Goal: Communication & Community: Answer question/provide support

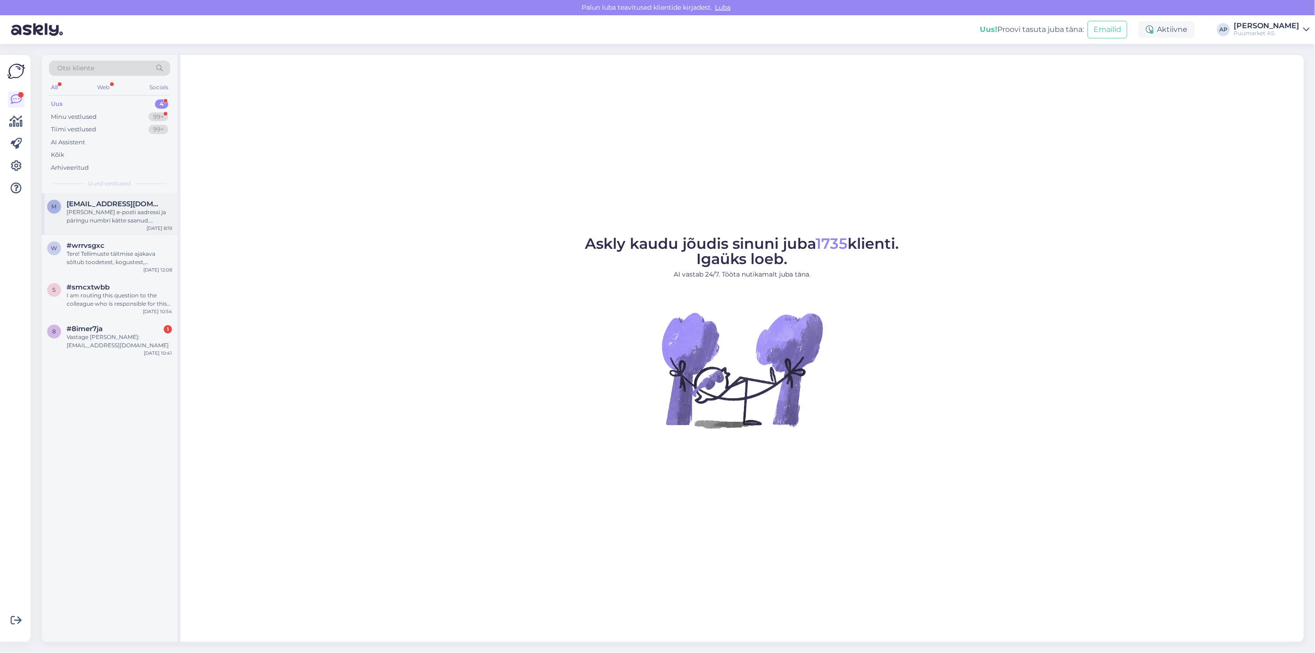
click at [148, 215] on div "[PERSON_NAME] e-posti aadressi ja päringu numbri kätte saanud. Edastan selle in…" at bounding box center [119, 216] width 105 height 17
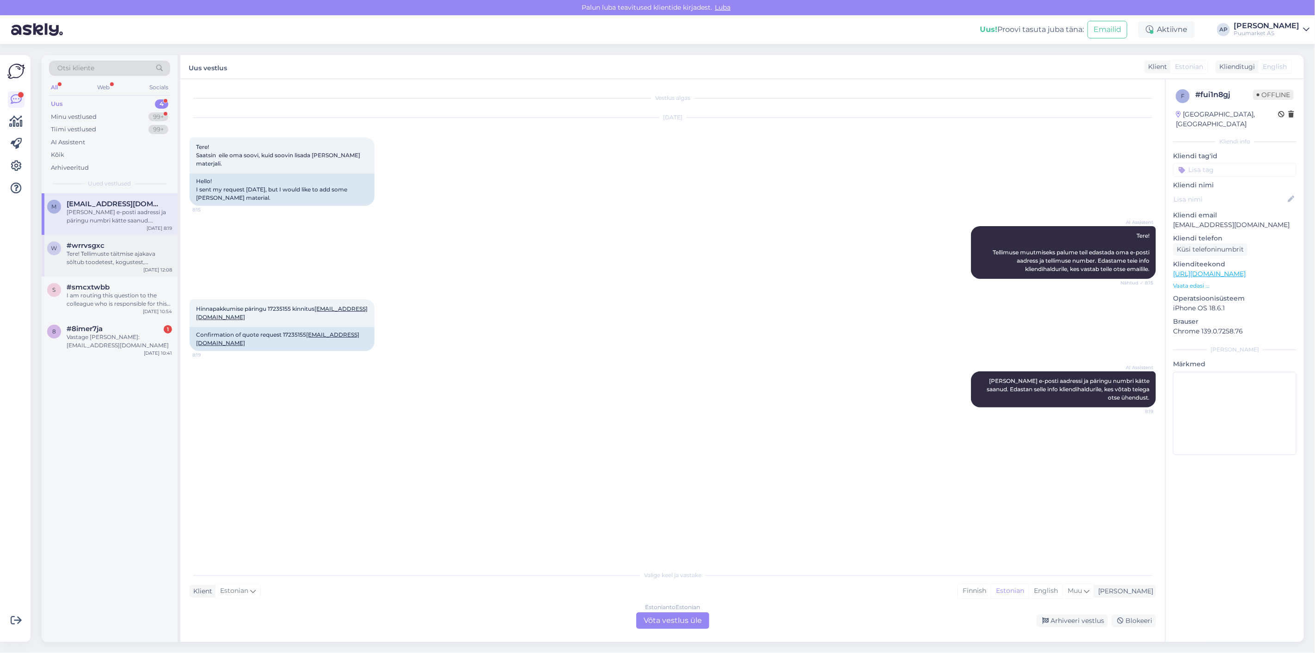
click at [141, 254] on div "Tere! Tellimuste täitmise ajakava sõltub toodetest, kogustest, töökoormusest ja…" at bounding box center [119, 258] width 105 height 17
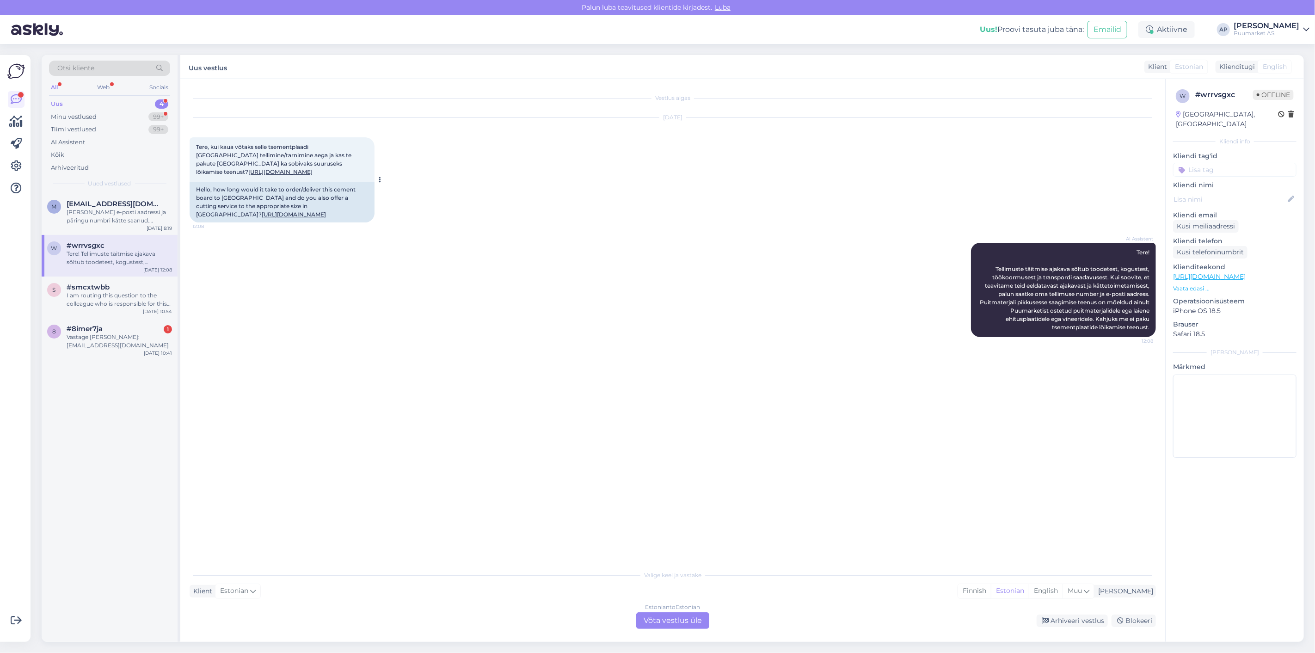
click at [248, 175] on link "[URL][DOMAIN_NAME]" at bounding box center [280, 171] width 64 height 7
click at [679, 613] on div "Estonian to Estonian Võta vestlus üle" at bounding box center [672, 620] width 73 height 17
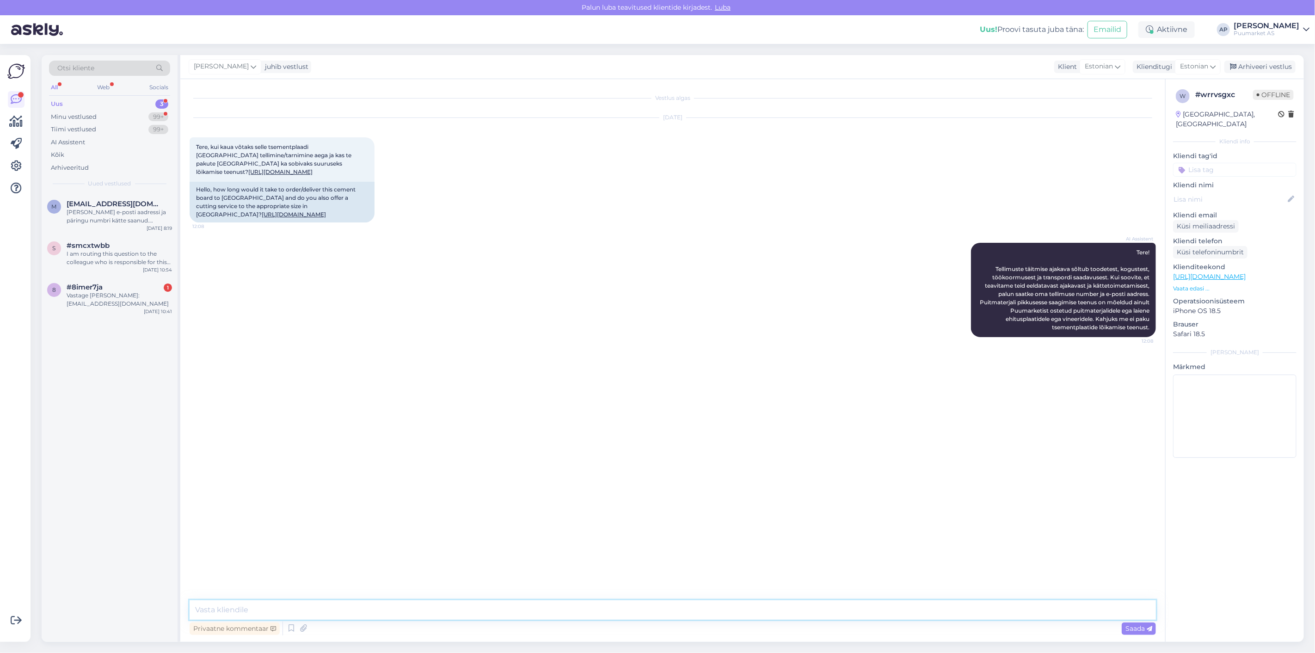
click at [398, 600] on textarea at bounding box center [673, 609] width 966 height 19
type textarea "v"
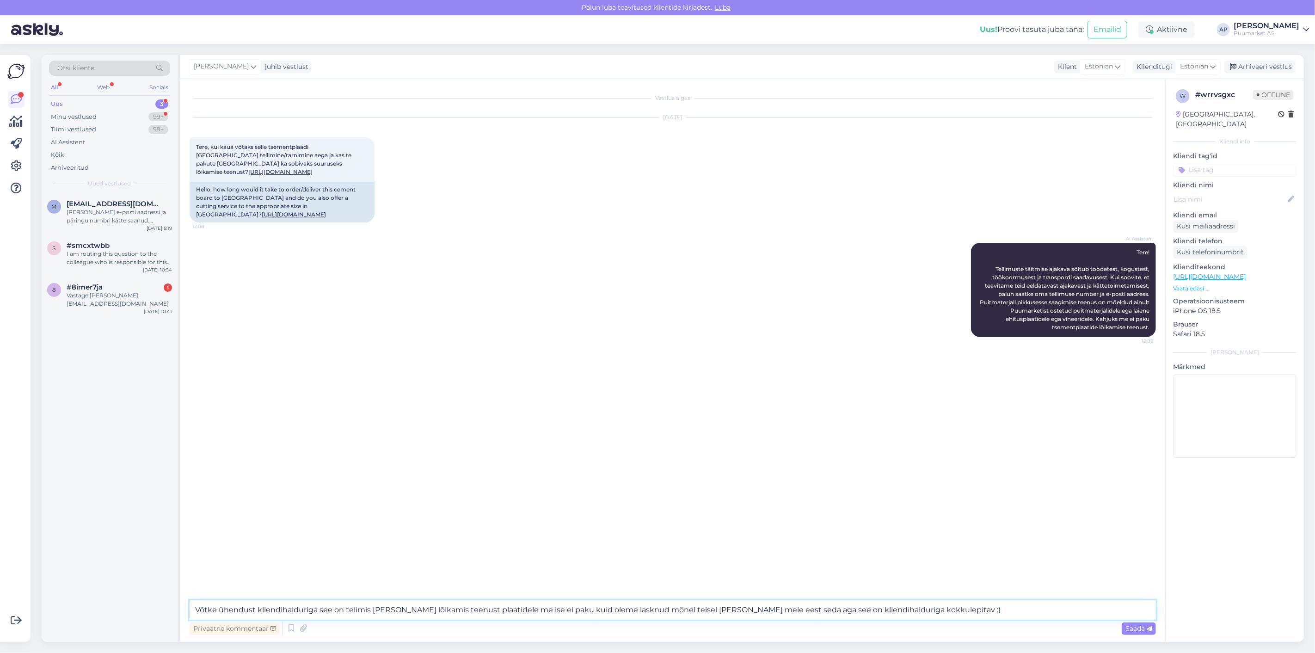
drag, startPoint x: 963, startPoint y: 608, endPoint x: 54, endPoint y: 600, distance: 909.8
click at [70, 606] on div "Otsi kliente All Web Socials Uus 3 Minu vestlused 99+ Tiimi vestlused 99+ AI As…" at bounding box center [673, 348] width 1262 height 587
paste textarea "Palun võtke ühendust kliendihalduriga – tegemist on tellimiskaubaga. Meie ise p…"
drag, startPoint x: 324, startPoint y: 610, endPoint x: 893, endPoint y: 617, distance: 568.7
click at [893, 617] on textarea "Palun võtke ühendust kliendihalduriga – tegemist on tellimiskaubaga. Meie ise p…" at bounding box center [673, 609] width 966 height 19
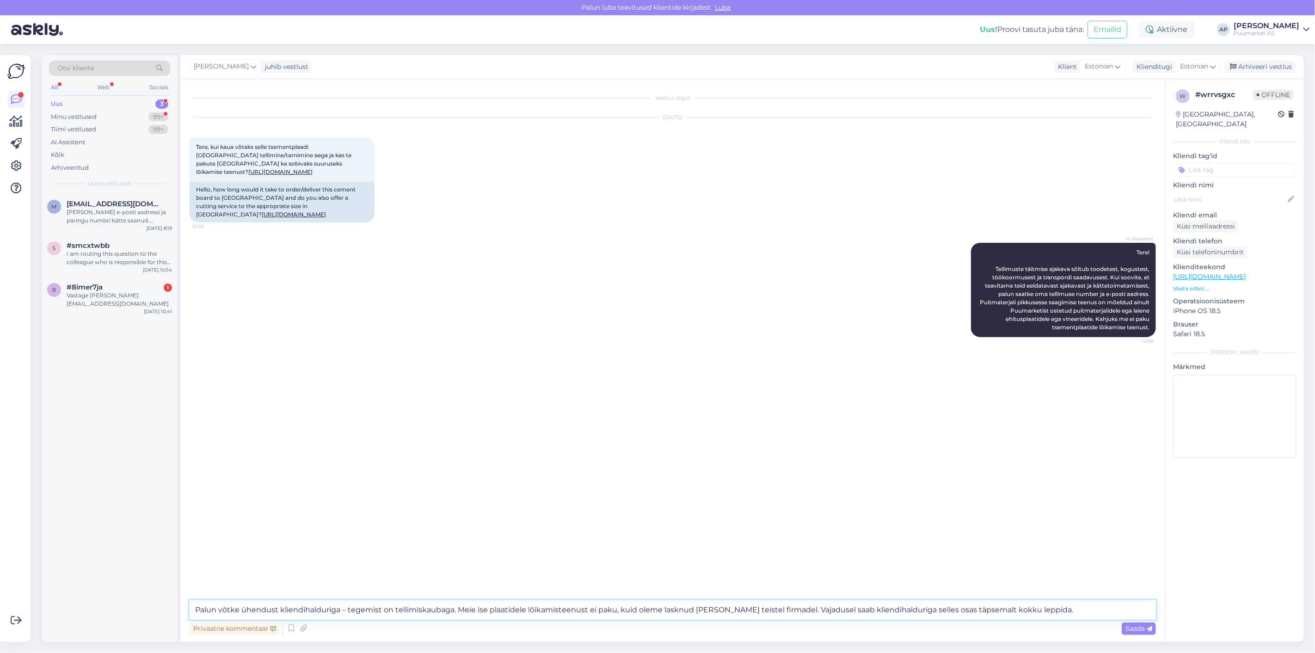
drag, startPoint x: 719, startPoint y: 613, endPoint x: 723, endPoint y: 609, distance: 5.6
click at [719, 613] on textarea "Palun võtke ühendust kliendihalduriga – tegemist on tellimiskaubaga. Meie ise p…" at bounding box center [673, 609] width 966 height 19
click at [760, 606] on textarea "Palun võtke ühendust kliendihalduriga – tegemist on tellimiskaubaga. Meie ise p…" at bounding box center [673, 609] width 966 height 19
click at [779, 607] on textarea "Palun võtke ühendust kliendihalduriga – tegemist on tellimiskaubaga. Meie ise p…" at bounding box center [673, 609] width 966 height 19
drag, startPoint x: 786, startPoint y: 609, endPoint x: 754, endPoint y: 615, distance: 33.4
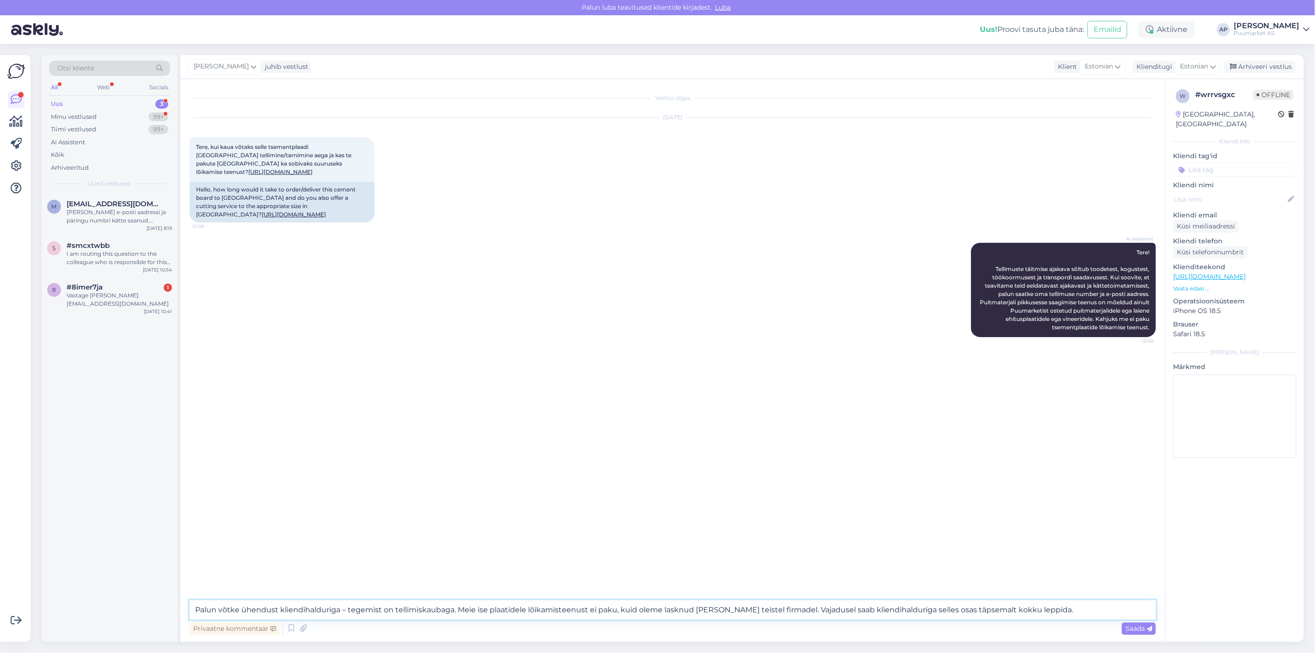
click at [754, 615] on textarea "Palun võtke ühendust kliendihalduriga – tegemist on tellimiskaubaga. Meie ise p…" at bounding box center [673, 609] width 966 height 19
click at [696, 608] on textarea "Palun võtke ühendust kliendihalduriga – tegemist on tellimiskaubaga. Meie ise p…" at bounding box center [673, 609] width 966 height 19
click at [693, 611] on textarea "Palun võtke ühendust kliendihalduriga – tegemist on tellimiskaubaga. Meie ise p…" at bounding box center [673, 609] width 966 height 19
drag, startPoint x: 693, startPoint y: 612, endPoint x: 663, endPoint y: 616, distance: 29.9
click at [663, 616] on textarea "Palun võtke ühendust kliendihalduriga – tegemist on tellimiskaubaga. Meie ise p…" at bounding box center [673, 609] width 966 height 19
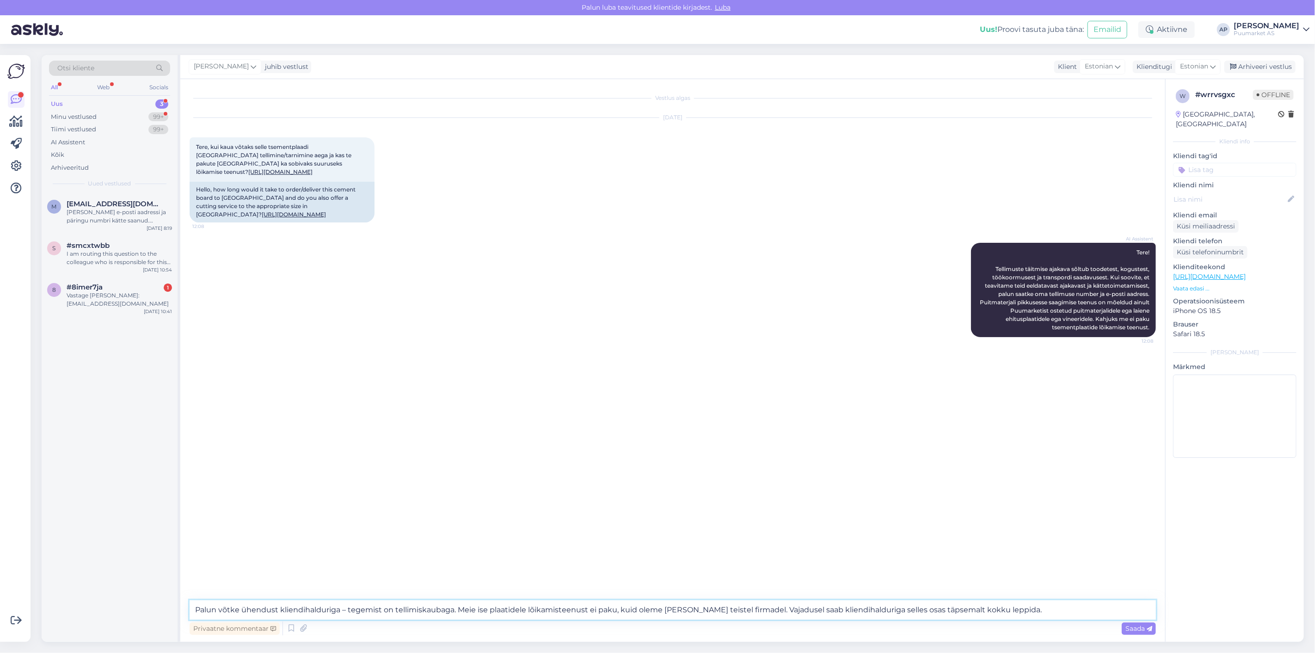
drag, startPoint x: 682, startPoint y: 612, endPoint x: 699, endPoint y: 612, distance: 17.1
click at [699, 612] on textarea "Palun võtke ühendust kliendihalduriga – tegemist on tellimiskaubaga. Meie ise p…" at bounding box center [673, 609] width 966 height 19
type textarea "Palun võtke ühendust kliendihalduriga – tegemist on tellimiskaubaga. Meie ise p…"
click at [1144, 625] on span "Saada" at bounding box center [1138, 628] width 27 height 8
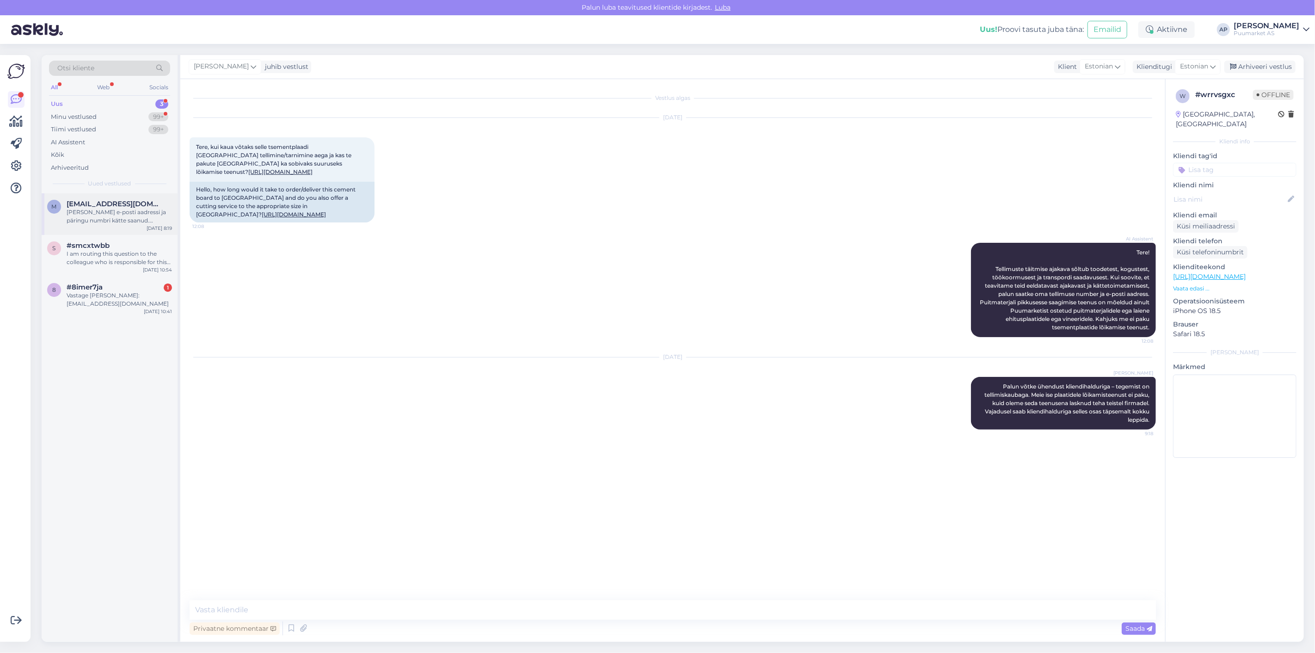
click at [69, 225] on div "m [EMAIL_ADDRESS][DOMAIN_NAME] [PERSON_NAME] e-posti aadressi ja päringu numbri…" at bounding box center [110, 214] width 136 height 42
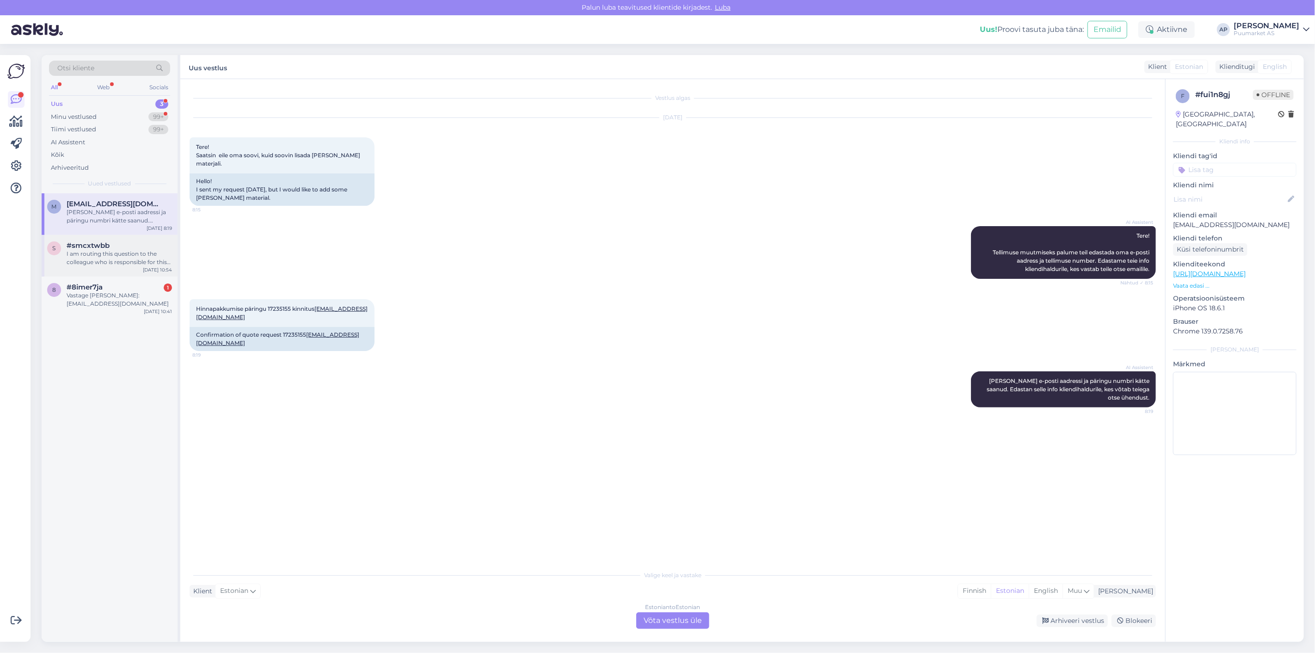
click at [100, 247] on span "#smcxtwbb" at bounding box center [88, 245] width 43 height 8
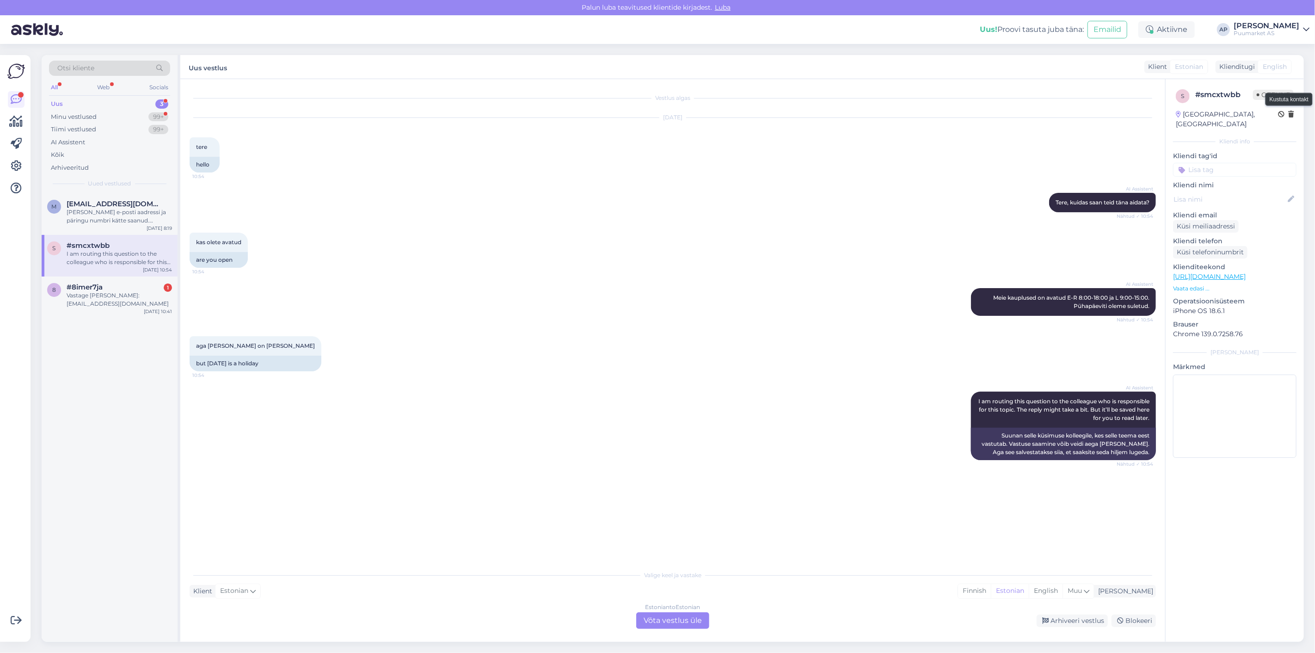
click at [1289, 117] on icon at bounding box center [1291, 114] width 6 height 6
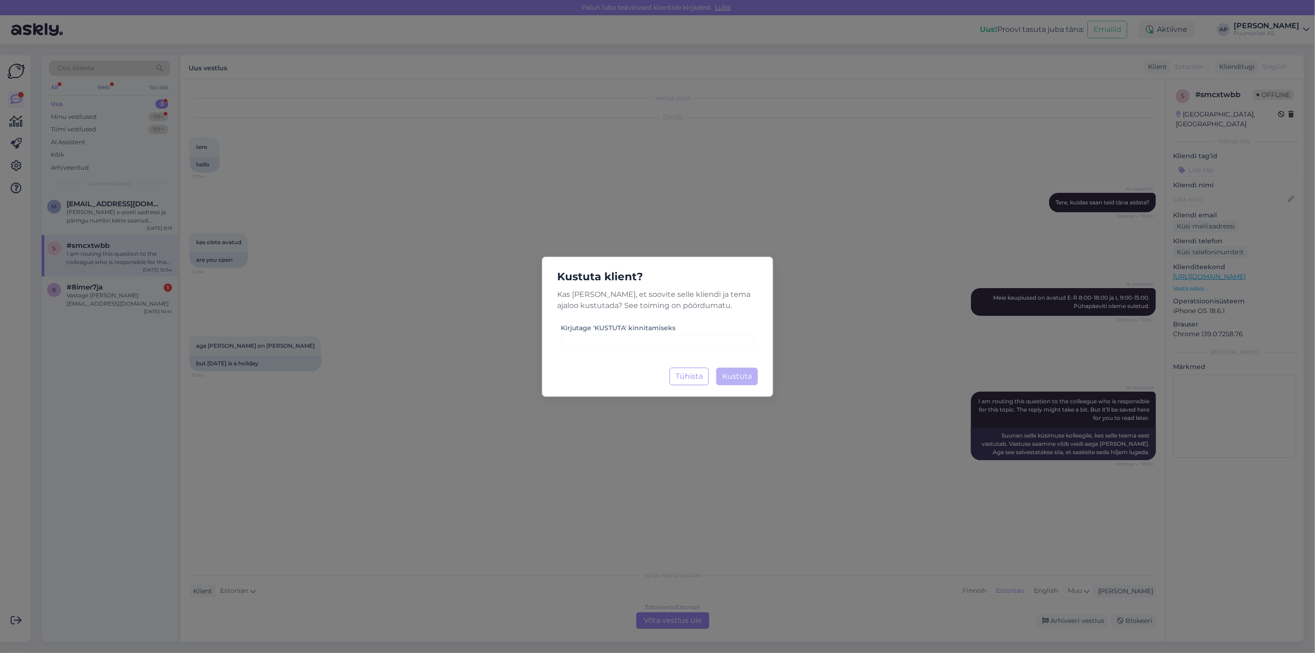
click at [740, 389] on div "Kustuta klient? Kas [PERSON_NAME], et soovite selle kliendi ja tema ajaloo kust…" at bounding box center [657, 327] width 231 height 140
click at [699, 376] on button "Tühista" at bounding box center [688, 377] width 39 height 18
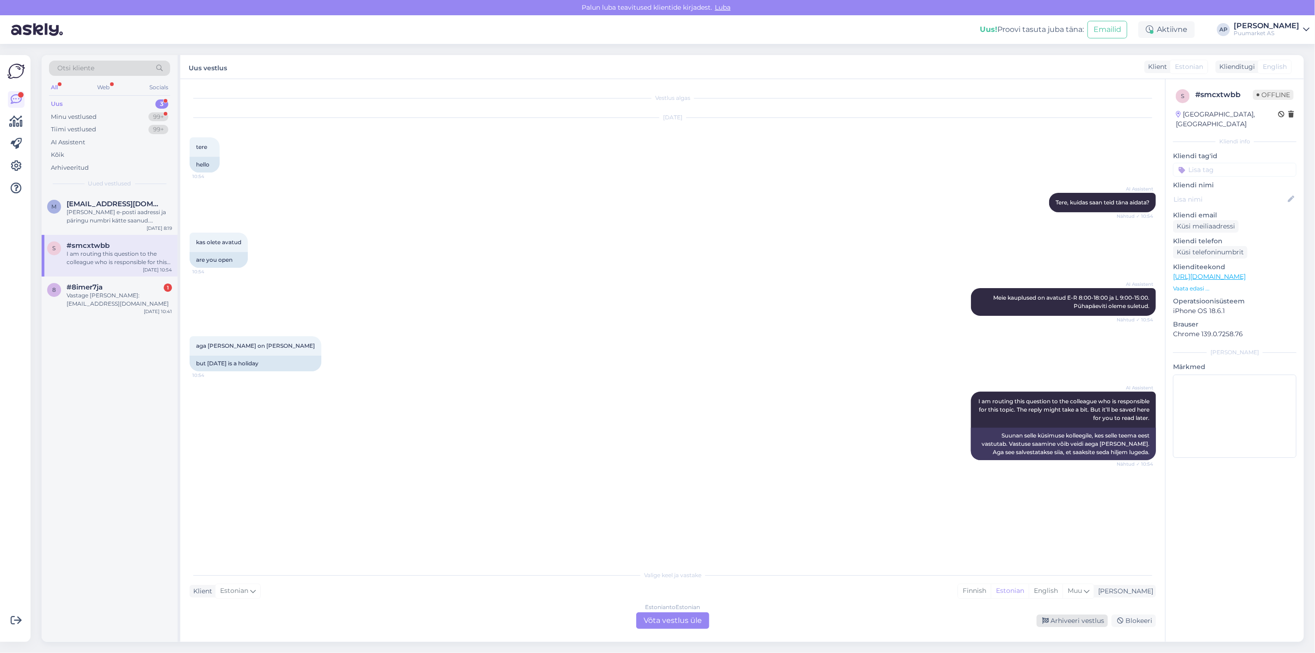
click at [1069, 625] on div "Arhiveeri vestlus" at bounding box center [1071, 620] width 71 height 12
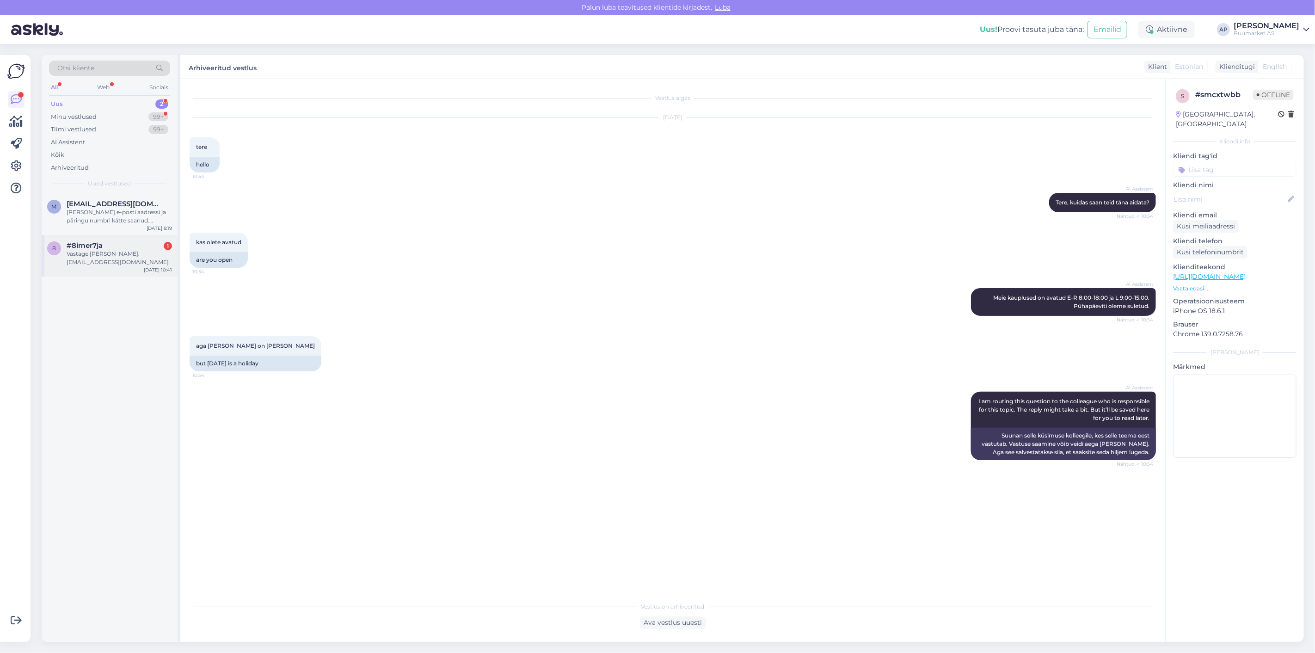
click at [85, 251] on div "Vastage [PERSON_NAME]: [EMAIL_ADDRESS][DOMAIN_NAME]" at bounding box center [119, 258] width 105 height 17
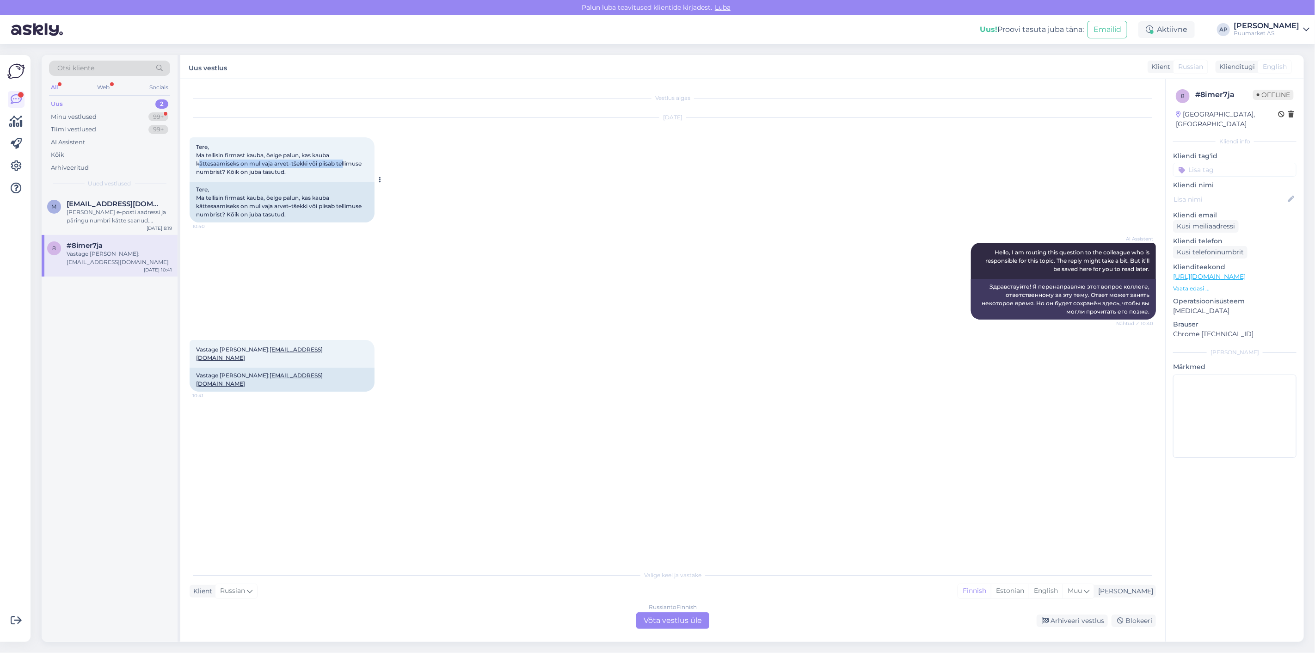
drag, startPoint x: 198, startPoint y: 165, endPoint x: 345, endPoint y: 165, distance: 147.0
click at [345, 165] on span "Tere, Ma tellisin firmast kauba, öelge palun, kas kauba kättesaamiseks on mul v…" at bounding box center [279, 159] width 167 height 32
drag, startPoint x: 259, startPoint y: 349, endPoint x: 308, endPoint y: 349, distance: 49.5
click at [308, 349] on div "Vastage [PERSON_NAME]: [EMAIL_ADDRESS][DOMAIN_NAME] 10:41" at bounding box center [282, 354] width 185 height 28
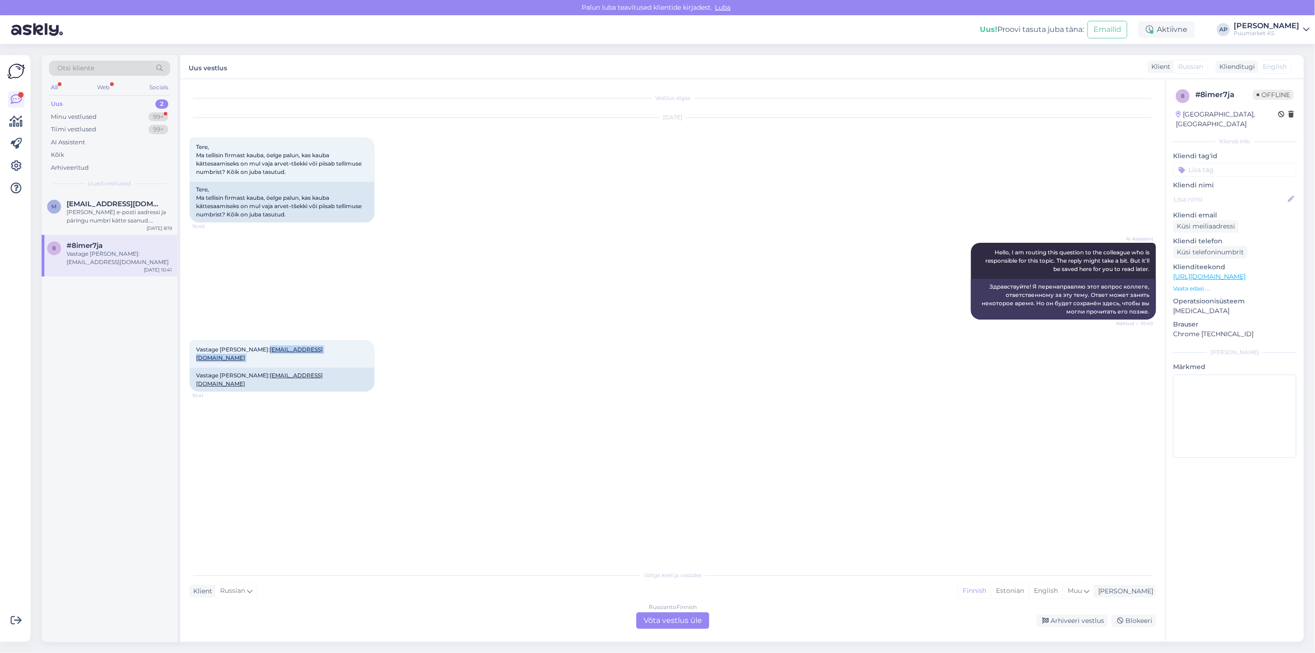
copy span "[EMAIL_ADDRESS][DOMAIN_NAME]"
click at [355, 412] on div "Vestlus algas [DATE] Tere, Ma tellisin firmast kauba, öelge palun, kas kauba kä…" at bounding box center [677, 322] width 975 height 469
click at [1061, 621] on div "Arhiveeri vestlus" at bounding box center [1071, 620] width 71 height 12
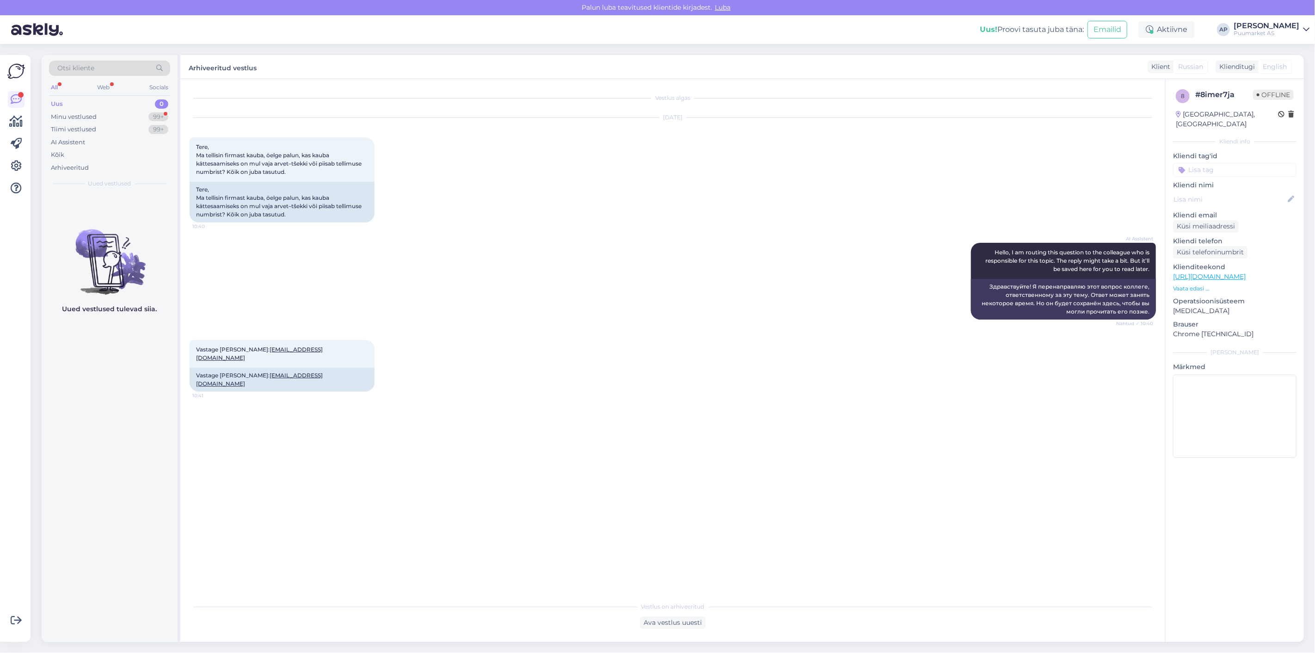
click at [539, 431] on div "Vestlus algas [DATE] Tere, Ma tellisin firmast kauba, öelge palun, kas kauba kä…" at bounding box center [677, 338] width 975 height 500
click at [79, 121] on div "Minu vestlused" at bounding box center [74, 116] width 46 height 9
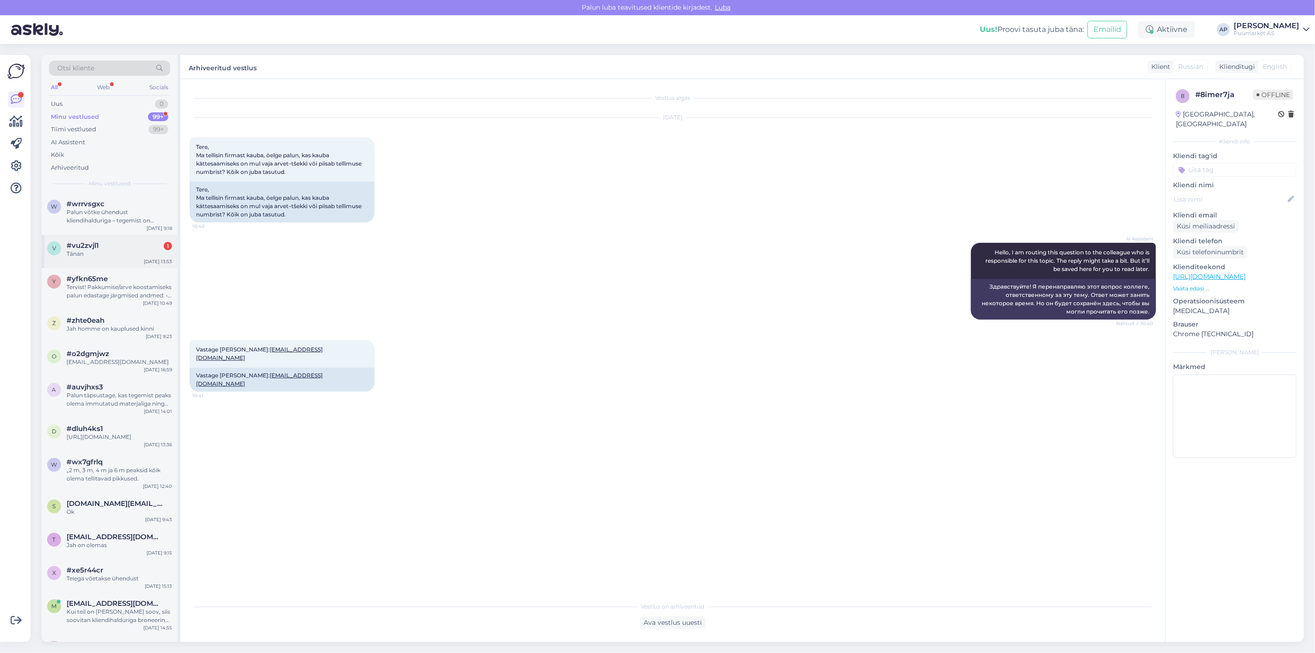
click at [122, 242] on div "#vu2zvjl1 1" at bounding box center [119, 245] width 105 height 8
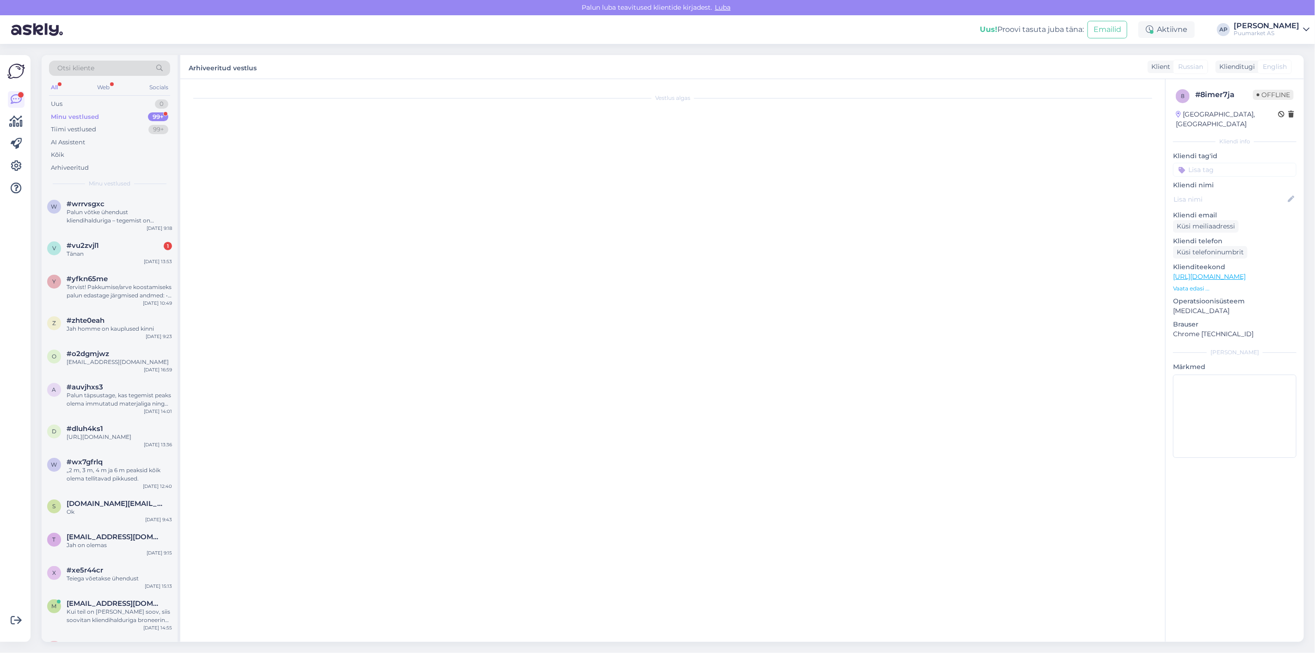
scroll to position [141, 0]
